Goal: Task Accomplishment & Management: Use online tool/utility

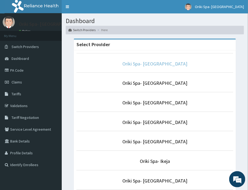
click at [145, 65] on link "Oriki Spa- [GEOGRAPHIC_DATA]" at bounding box center [155, 64] width 65 height 6
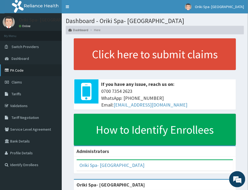
click at [19, 69] on link "PA Code" at bounding box center [31, 71] width 62 height 12
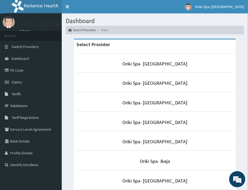
scroll to position [95, 0]
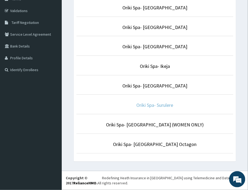
click at [160, 105] on link "Oriki Spa- Surulere" at bounding box center [155, 105] width 37 height 6
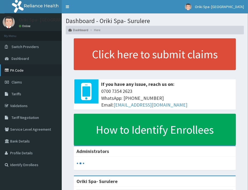
click at [30, 72] on link "PA Code" at bounding box center [31, 71] width 62 height 12
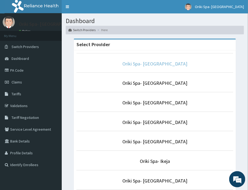
click at [152, 63] on link "Oriki Spa- [GEOGRAPHIC_DATA]" at bounding box center [155, 64] width 65 height 6
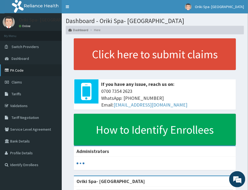
click at [12, 66] on link "PA Code" at bounding box center [31, 71] width 62 height 12
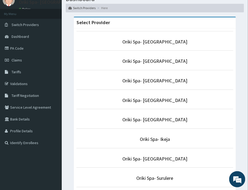
scroll to position [22, 0]
click at [155, 179] on link "Oriki Spa- Surulere" at bounding box center [155, 178] width 37 height 6
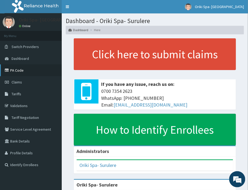
click at [19, 65] on link "PA Code" at bounding box center [31, 71] width 62 height 12
